Goal: Find specific page/section: Find specific page/section

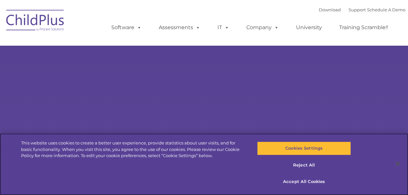
select select "MEDIUM"
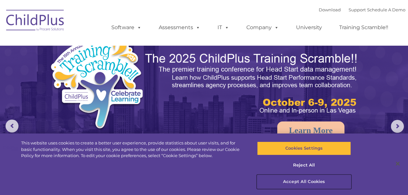
click at [298, 183] on button "Accept All Cookies" at bounding box center [304, 182] width 94 height 14
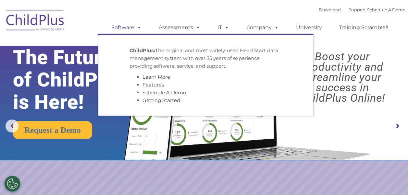
click at [124, 31] on link "Software" at bounding box center [126, 27] width 43 height 13
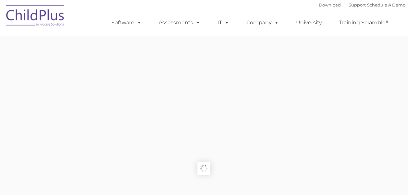
type input ""
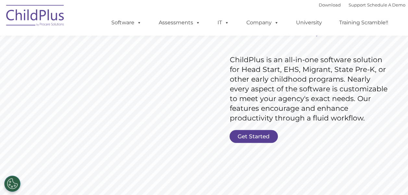
scroll to position [86, 0]
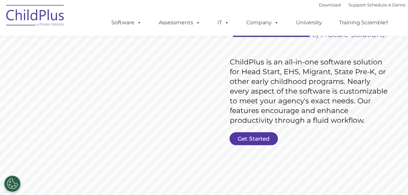
click at [248, 139] on link "Get Started" at bounding box center [253, 138] width 48 height 13
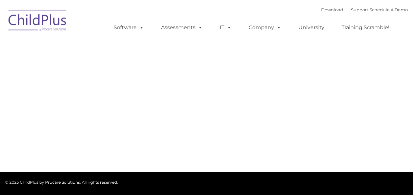
type input ""
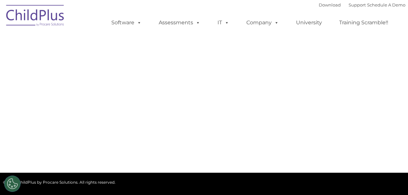
select select "MEDIUM"
